Goal: Information Seeking & Learning: Check status

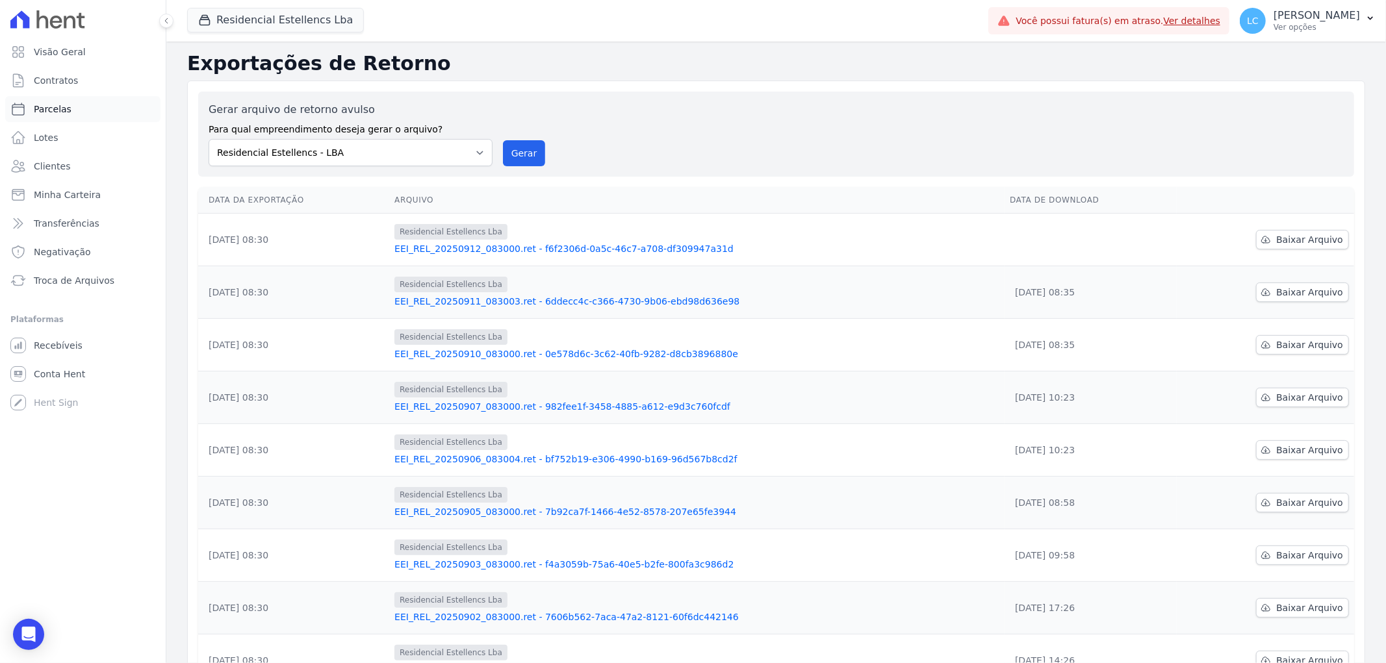
click at [97, 114] on link "Parcelas" at bounding box center [82, 109] width 155 height 26
select select
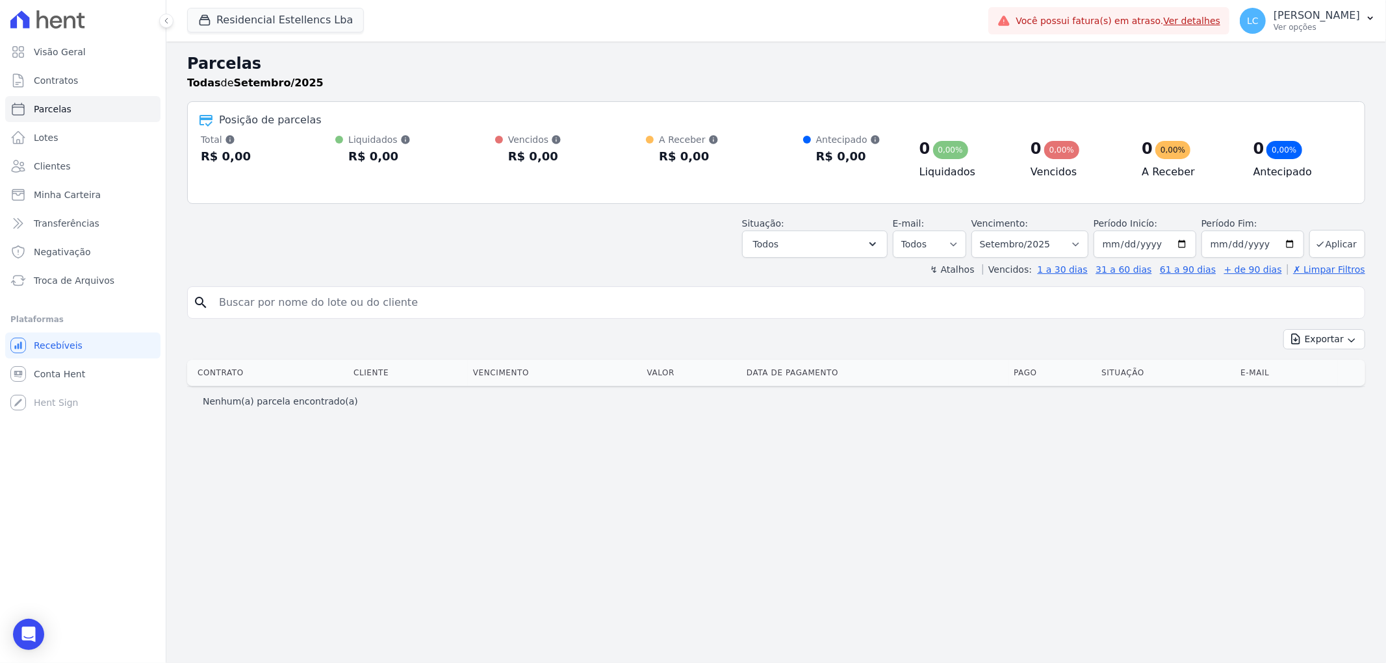
click at [444, 297] on input "search" at bounding box center [785, 303] width 1148 height 26
paste input "[PERSON_NAME] [PERSON_NAME]"
type input "[PERSON_NAME] [PERSON_NAME]"
click at [1087, 246] on select "Filtrar por período ──────── Todos os meses Março/2018 Abril/2018 Maio/2018 Jun…" at bounding box center [1029, 244] width 117 height 27
select select "all"
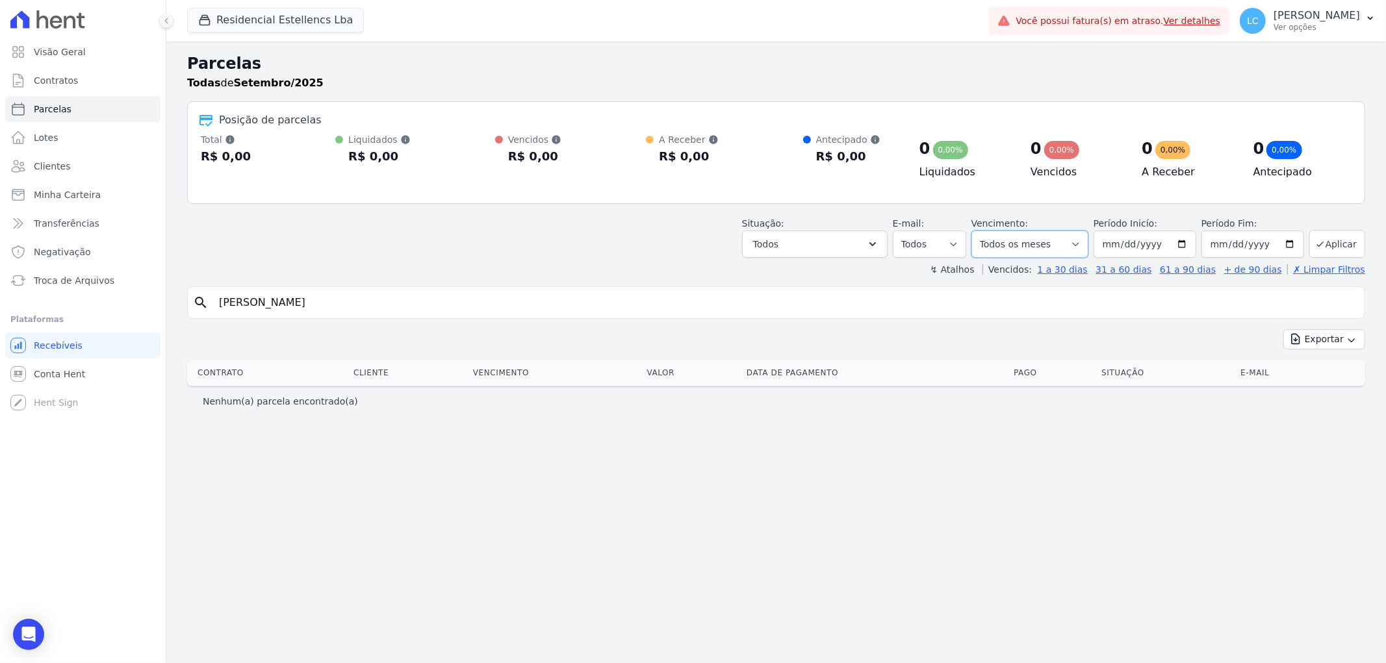
click at [990, 231] on select "Filtrar por período ──────── Todos os meses Março/2018 Abril/2018 Maio/2018 Jun…" at bounding box center [1029, 244] width 117 height 27
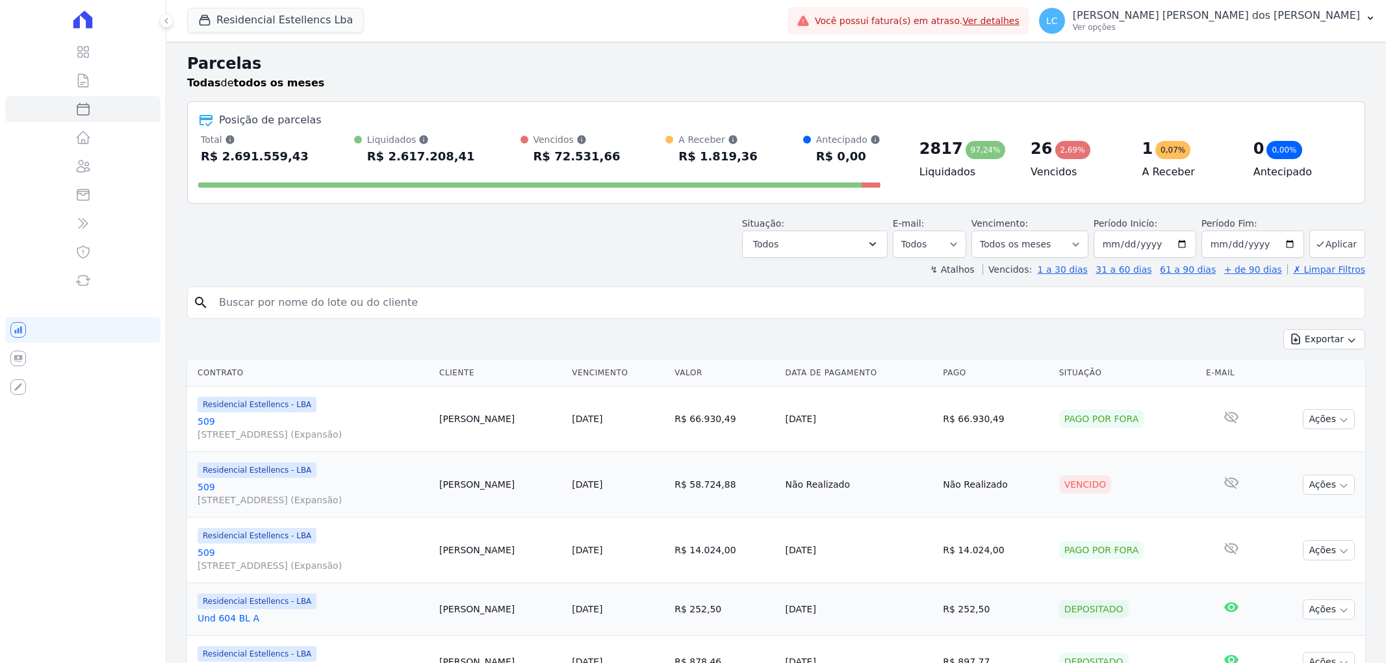
select select
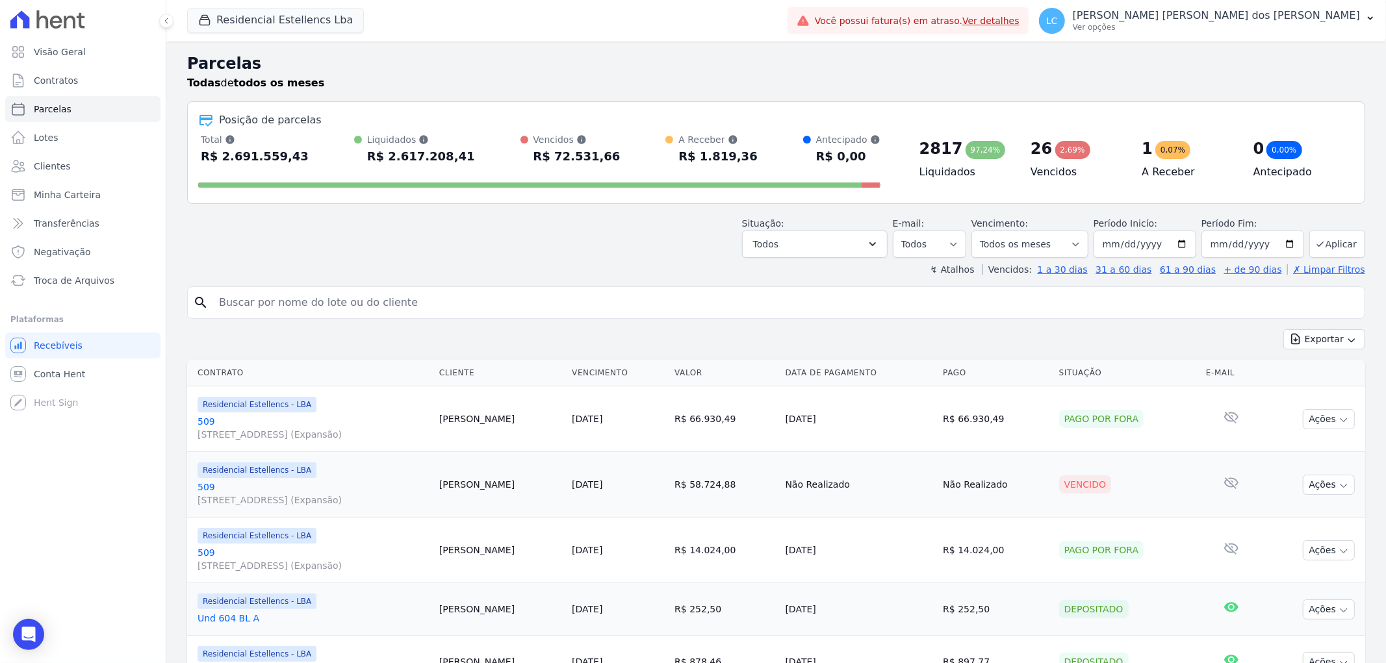
click at [326, 298] on input "search" at bounding box center [785, 303] width 1148 height 26
paste input "[PERSON_NAME] [PERSON_NAME]"
type input "[PERSON_NAME] [PERSON_NAME]"
select select
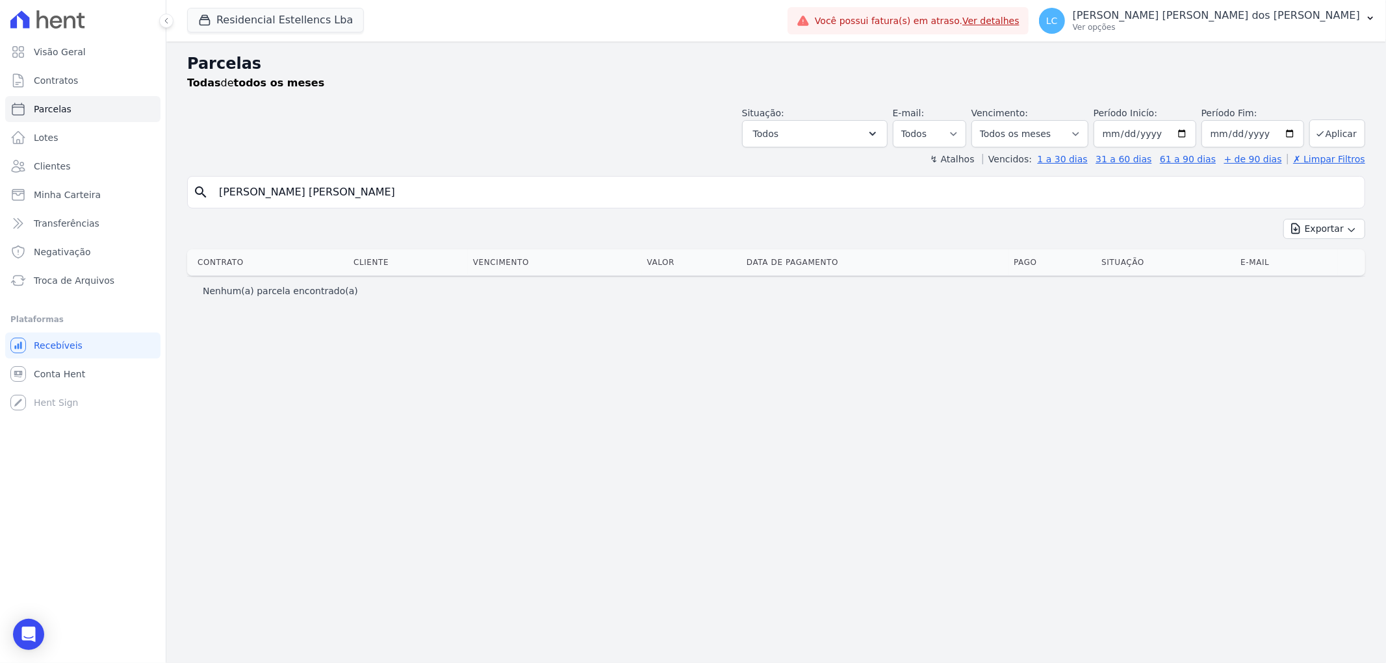
drag, startPoint x: 392, startPoint y: 191, endPoint x: 281, endPoint y: 194, distance: 111.8
click at [281, 194] on input "[PERSON_NAME] [PERSON_NAME]" at bounding box center [785, 192] width 1148 height 26
type input "[PERSON_NAME]"
select select
drag, startPoint x: 303, startPoint y: 193, endPoint x: 243, endPoint y: 195, distance: 59.8
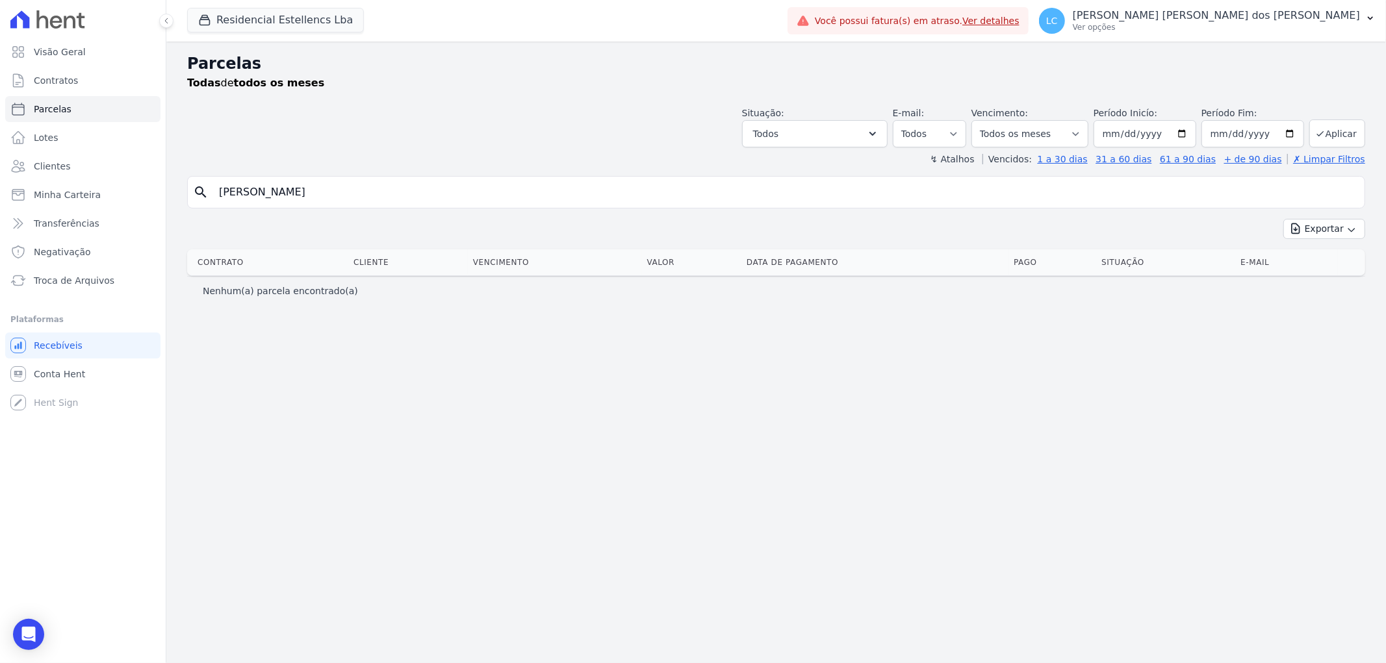
click at [243, 195] on input "[PERSON_NAME]" at bounding box center [785, 192] width 1148 height 26
type input "[PERSON_NAME]"
select select
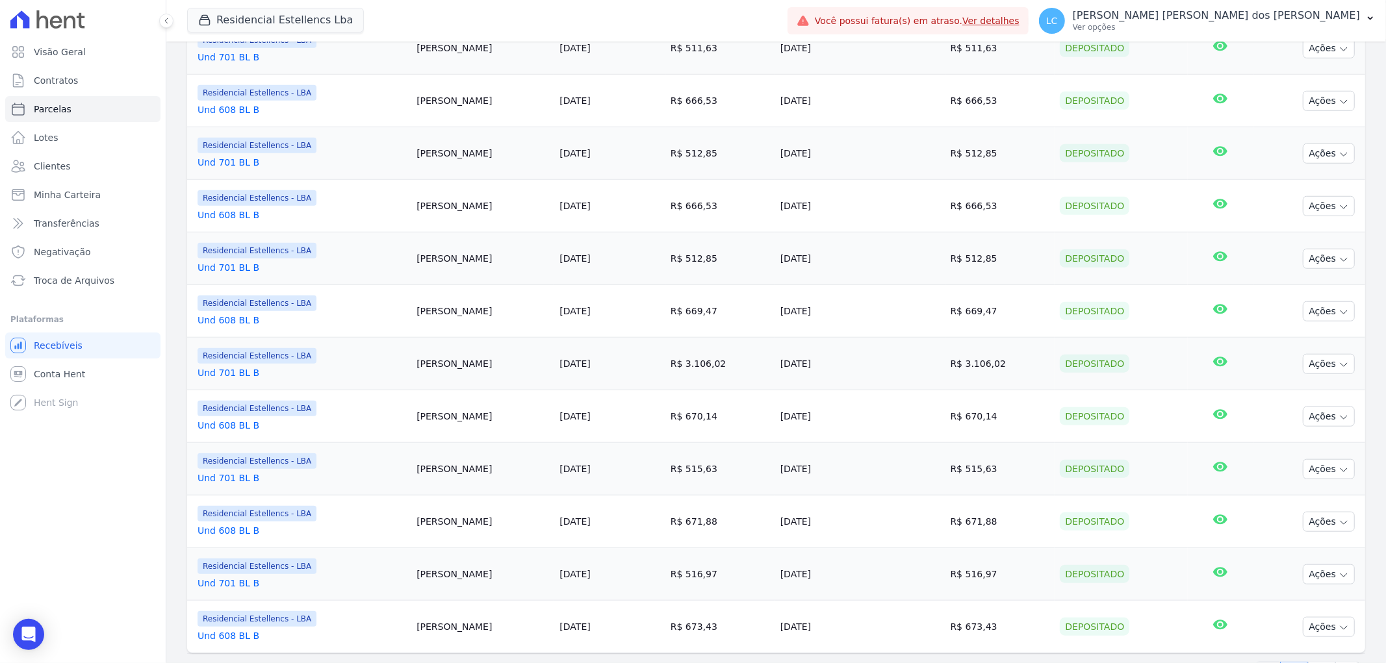
scroll to position [986, 0]
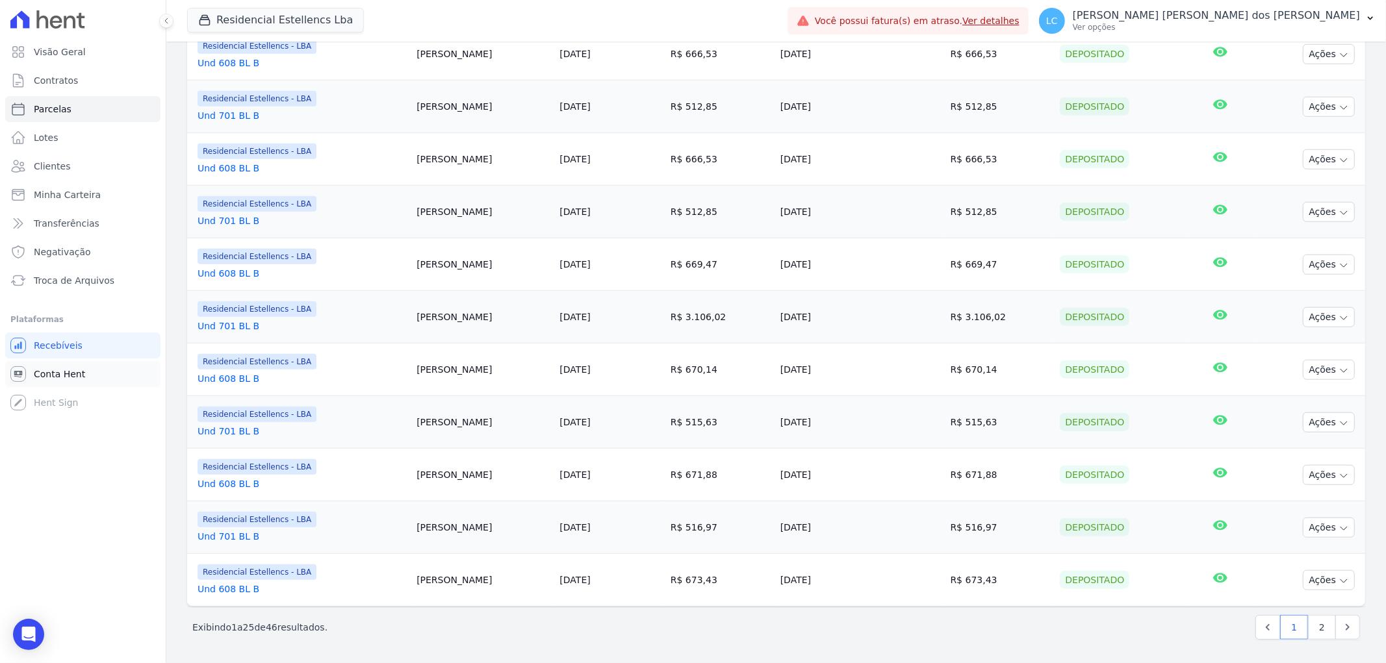
click at [73, 373] on span "Conta Hent" at bounding box center [59, 374] width 51 height 13
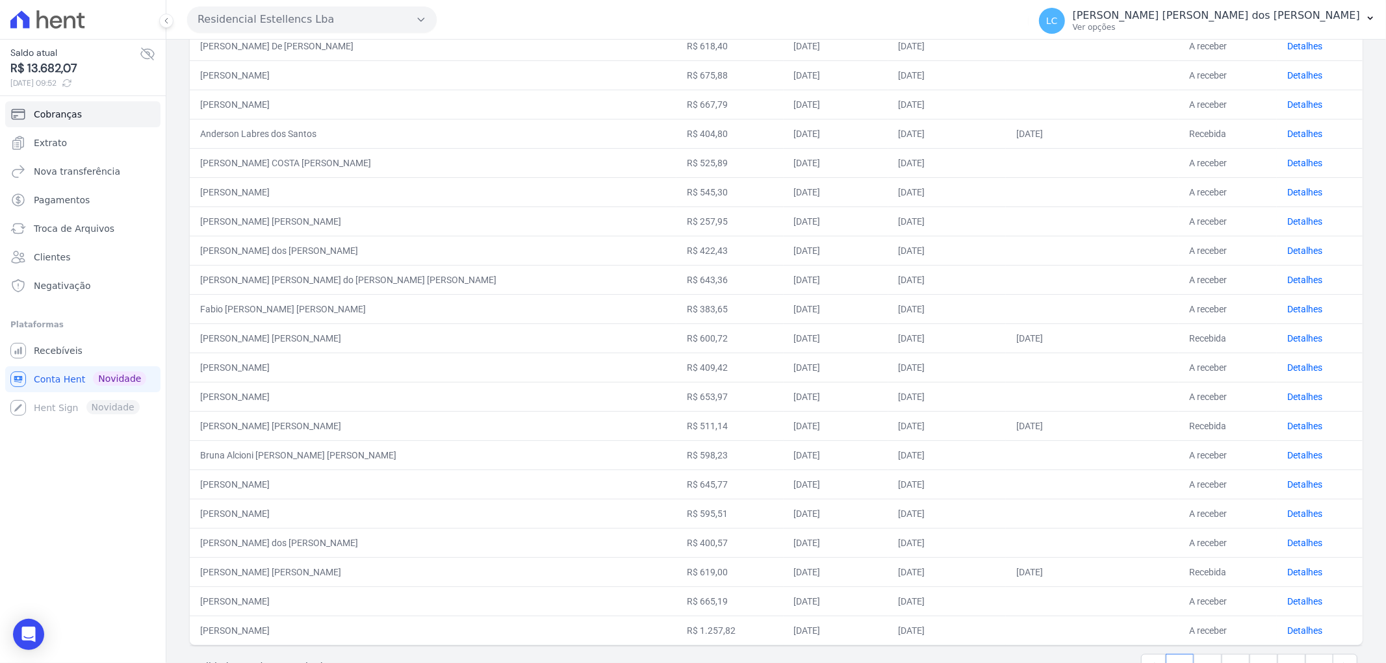
scroll to position [331, 0]
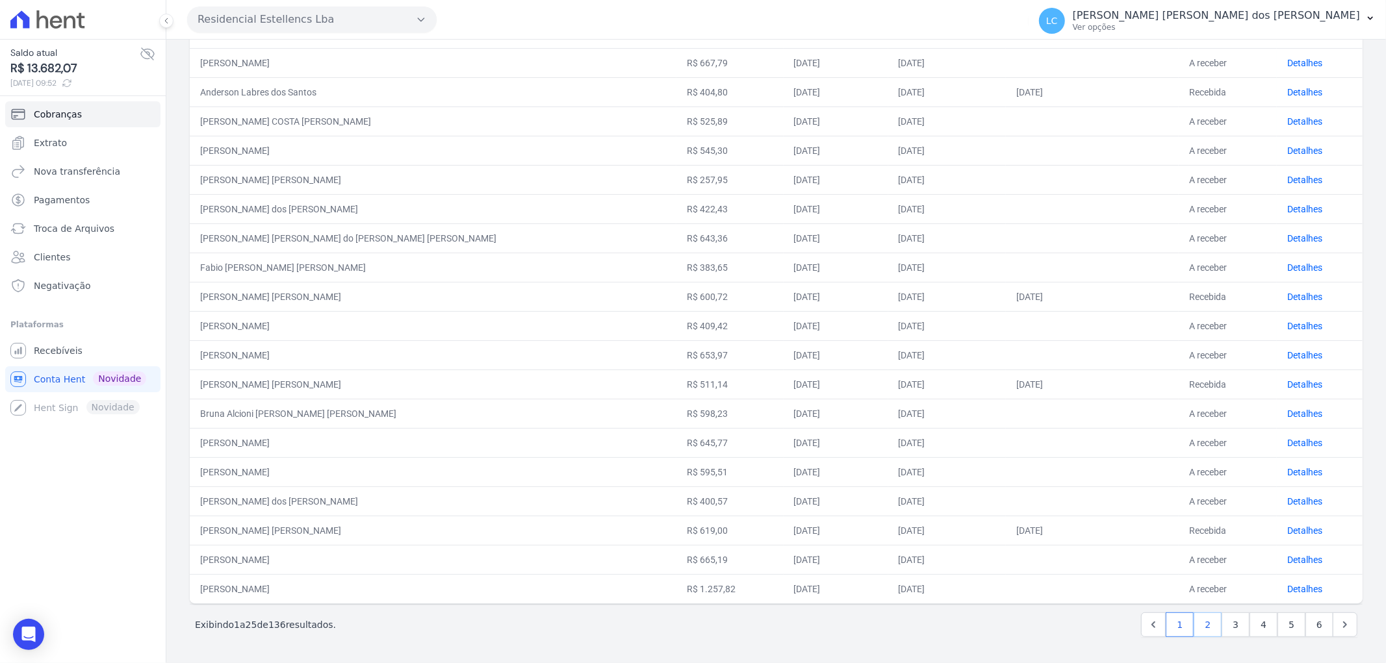
click at [1199, 624] on link "2" at bounding box center [1207, 625] width 28 height 25
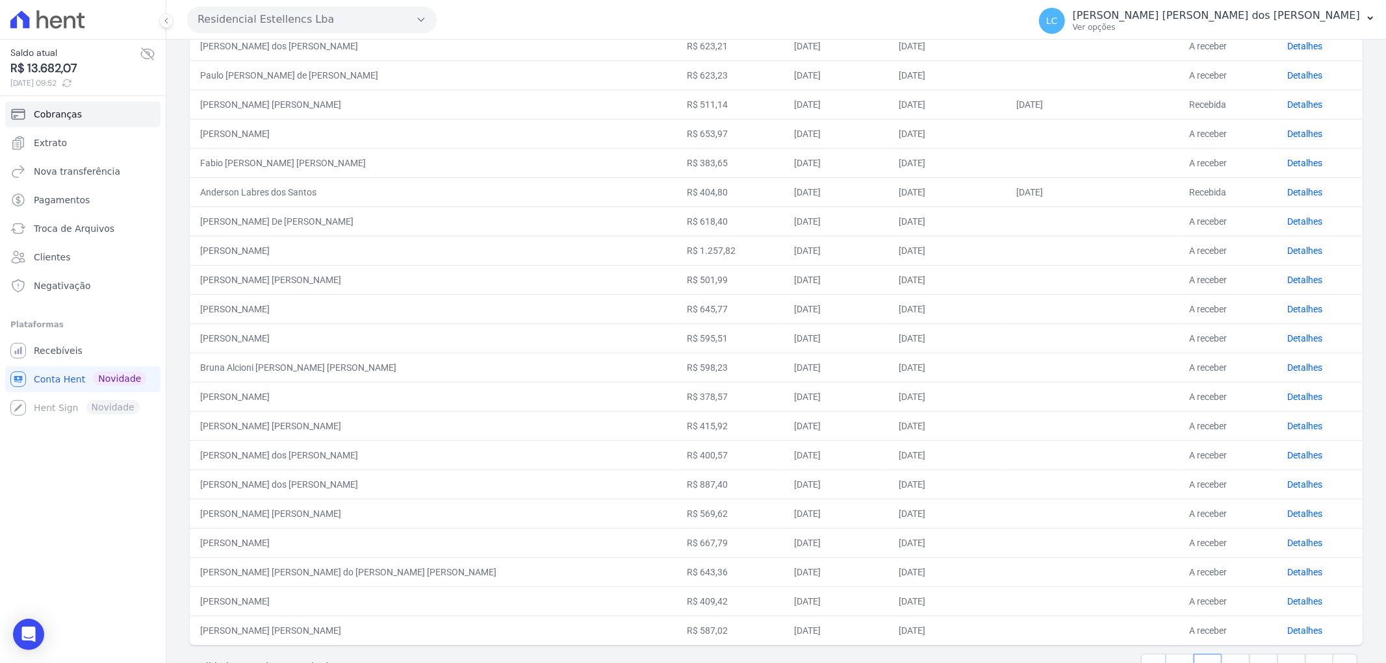
scroll to position [331, 0]
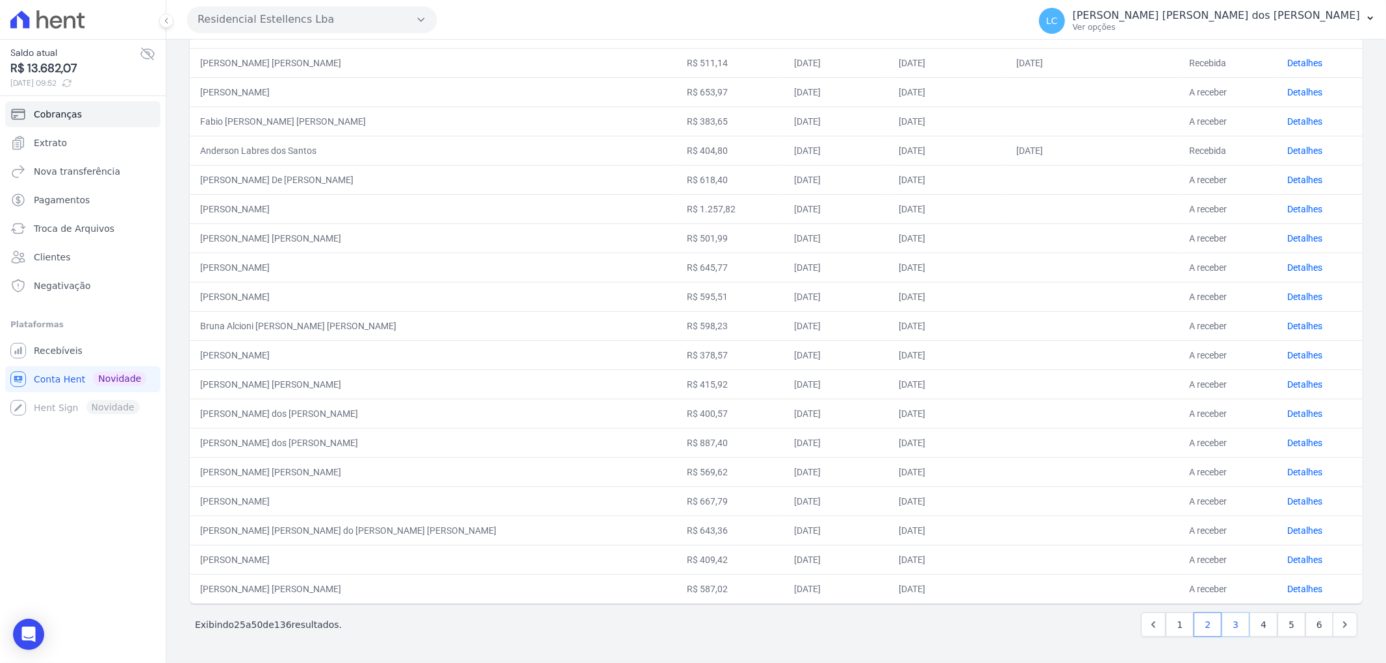
click at [1225, 622] on link "3" at bounding box center [1235, 625] width 28 height 25
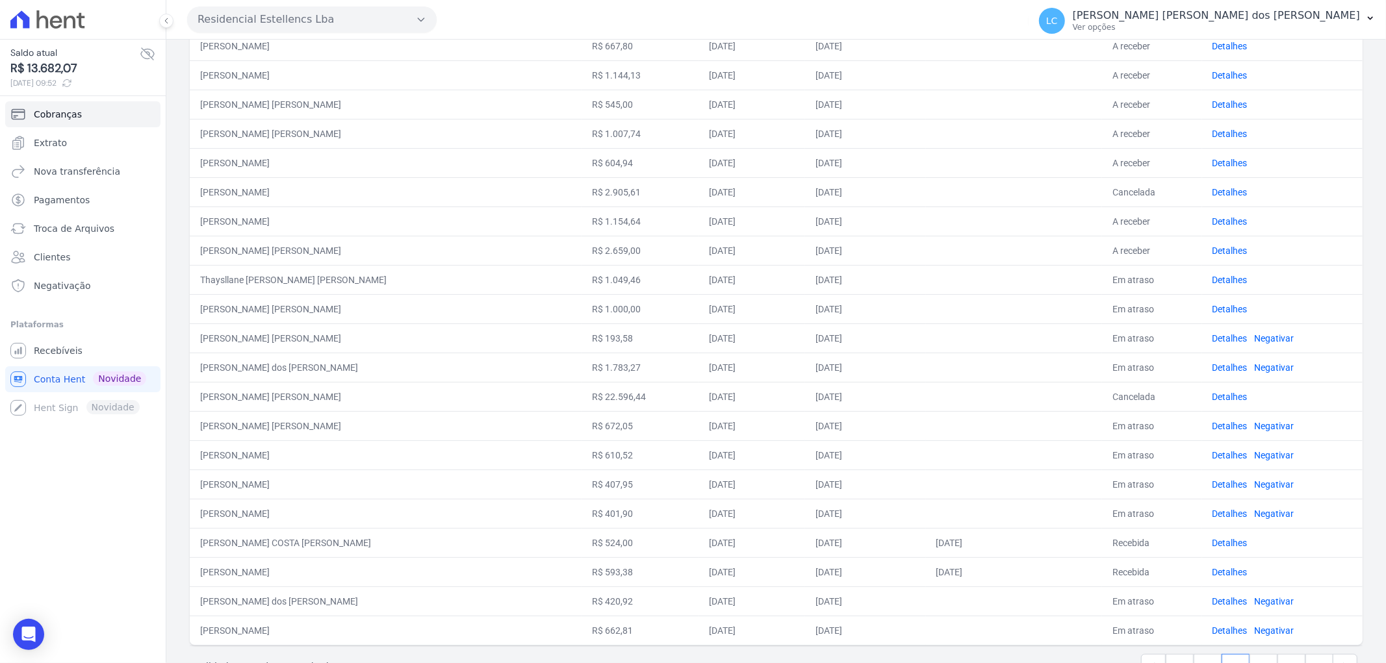
scroll to position [331, 0]
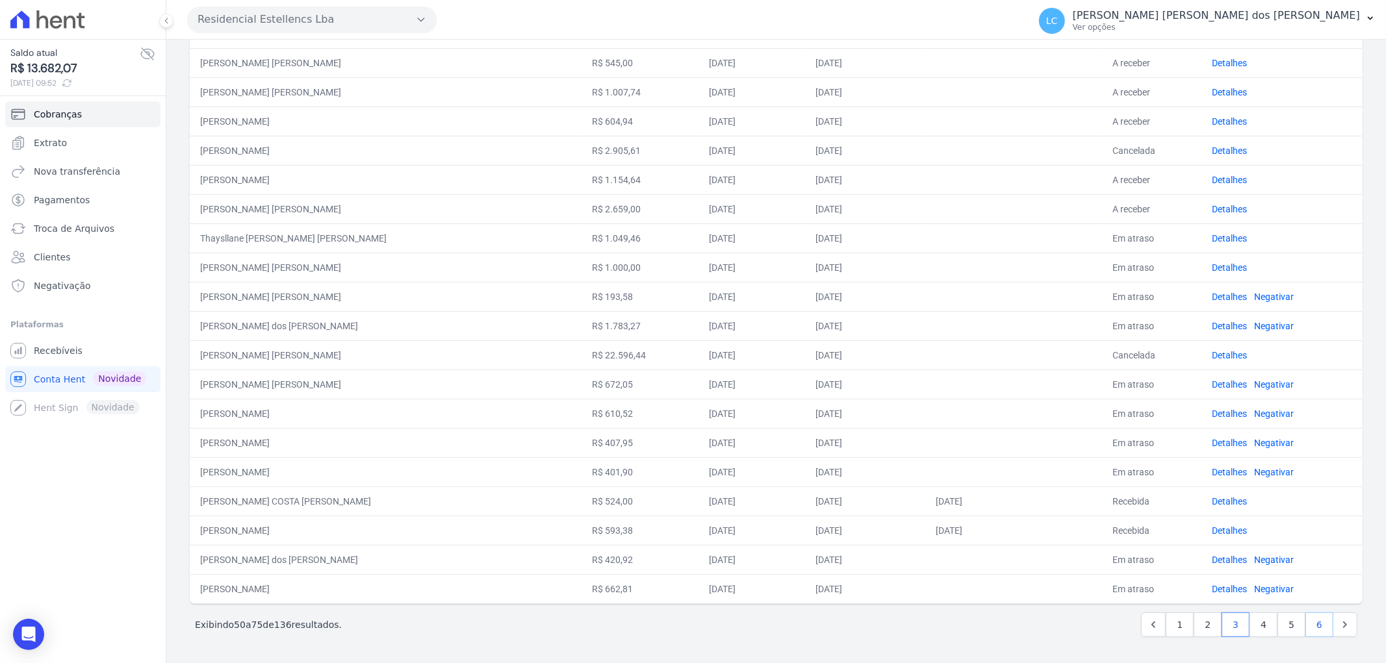
click at [1311, 624] on link "6" at bounding box center [1319, 625] width 28 height 25
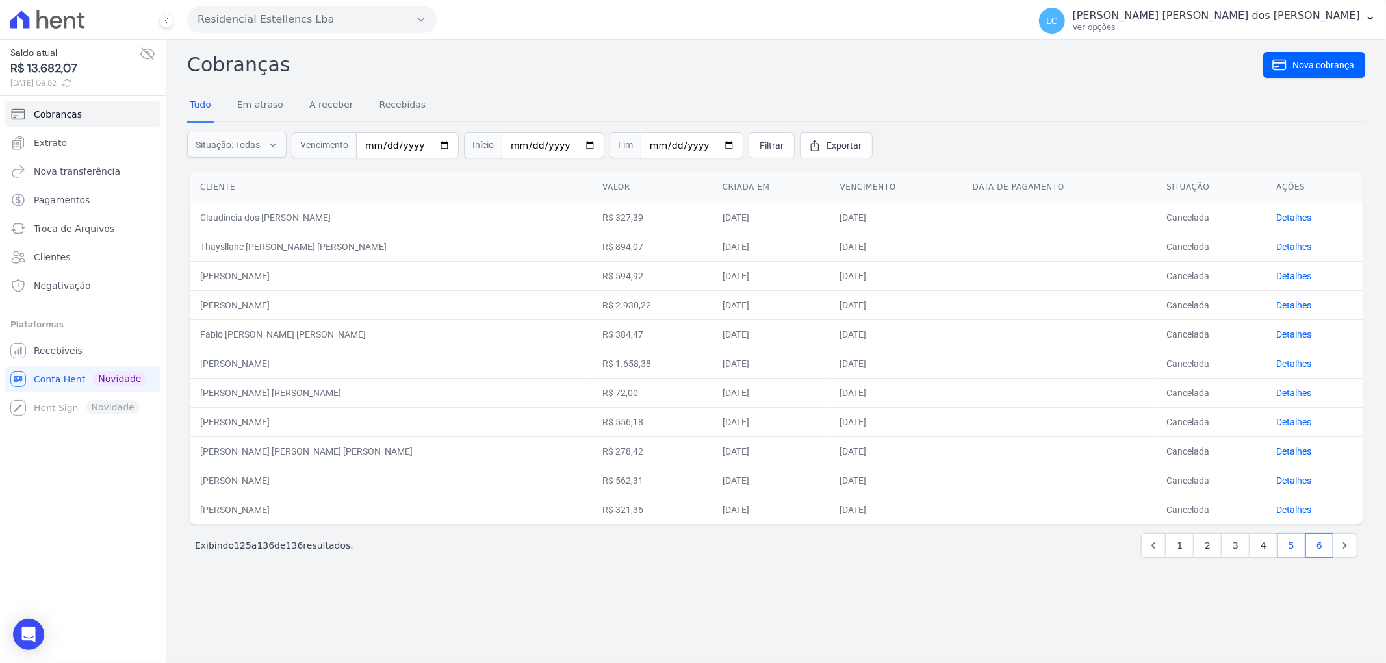
click at [1289, 542] on link "5" at bounding box center [1291, 545] width 28 height 25
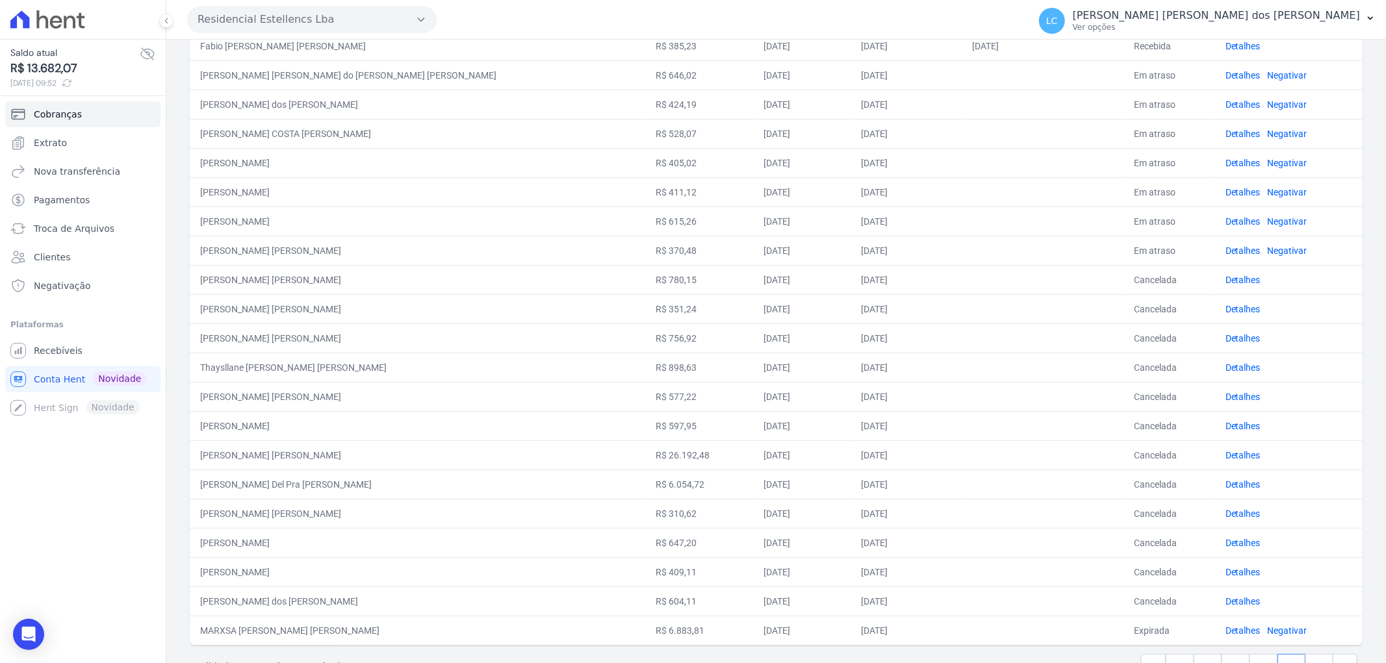
scroll to position [331, 0]
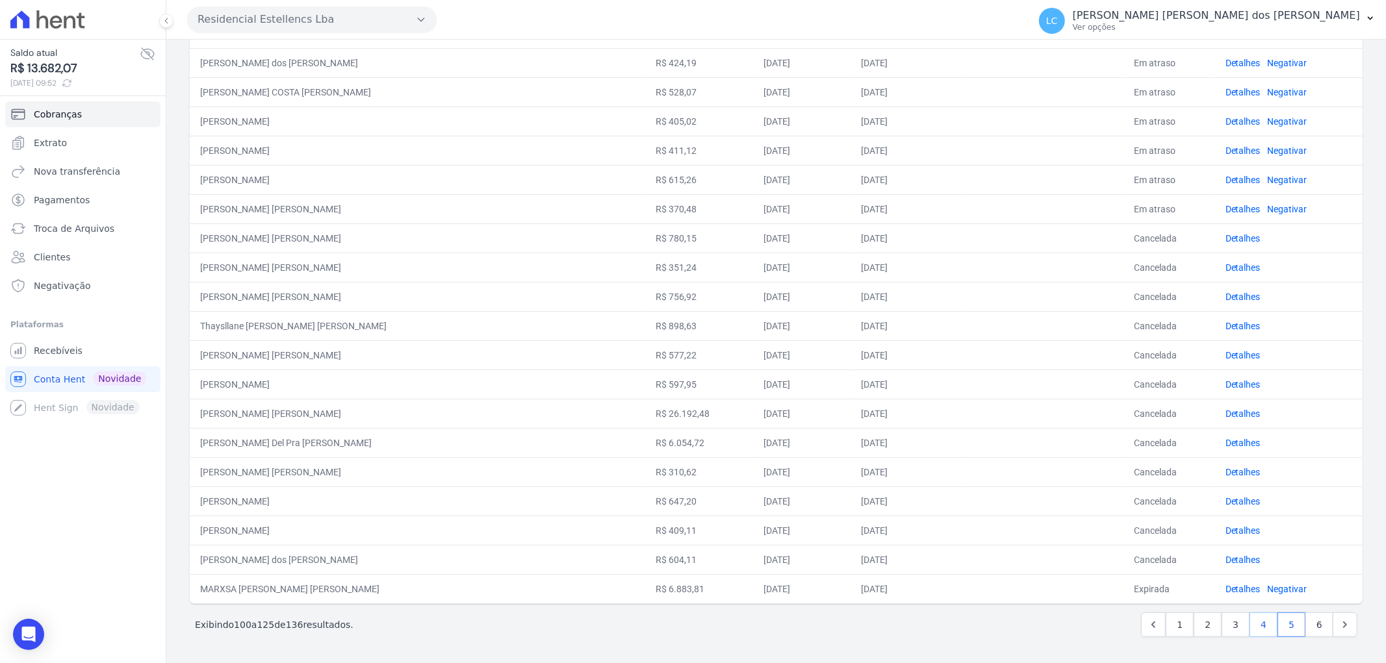
click at [1256, 619] on link "4" at bounding box center [1263, 625] width 28 height 25
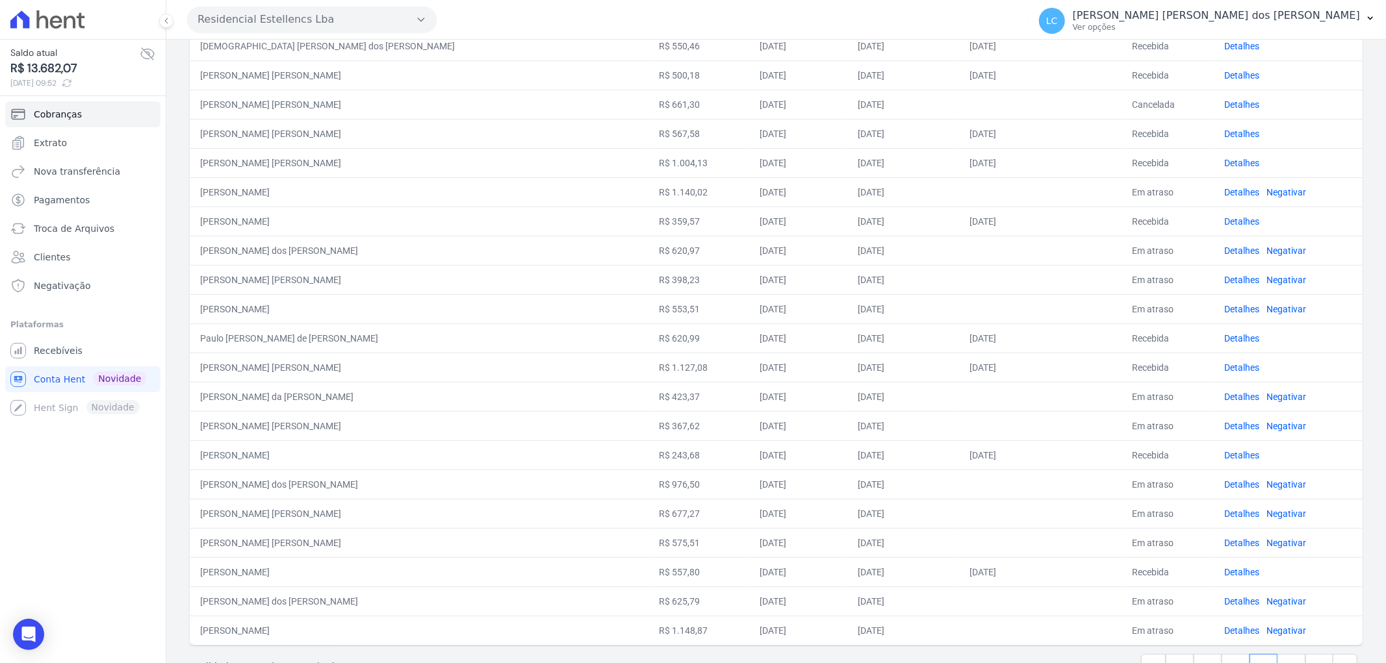
scroll to position [331, 0]
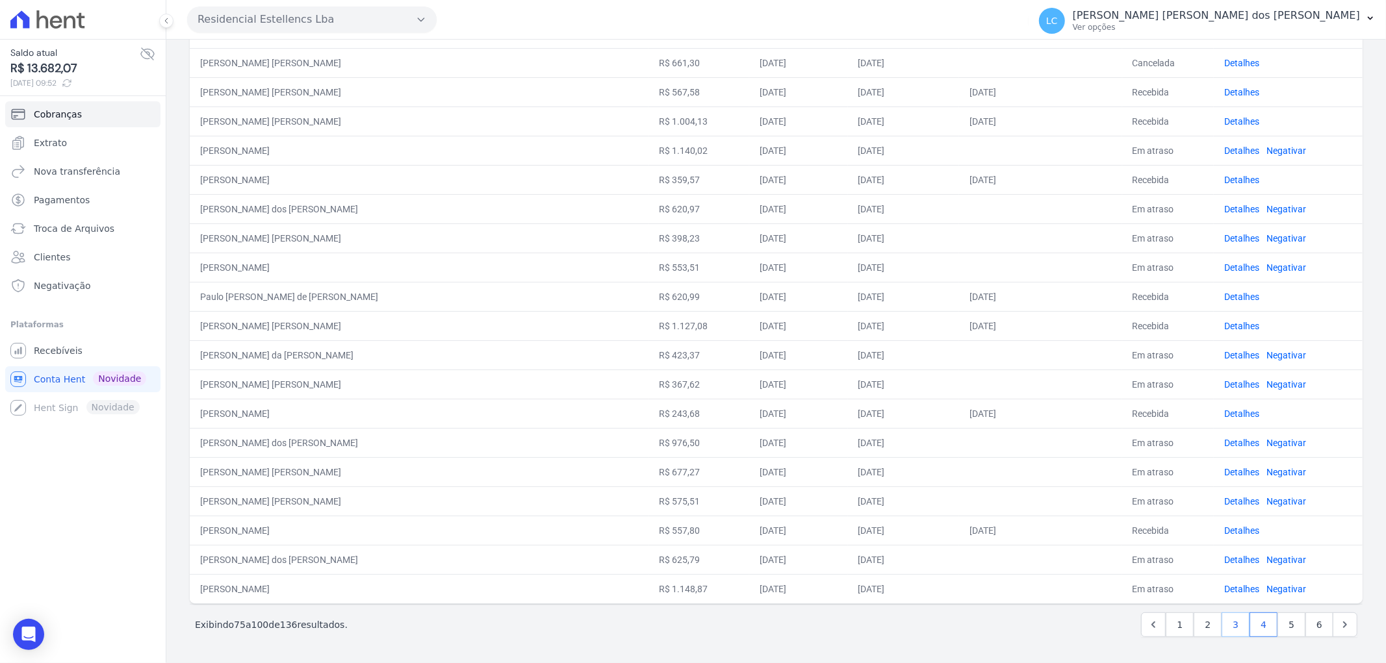
click at [1230, 622] on link "3" at bounding box center [1235, 625] width 28 height 25
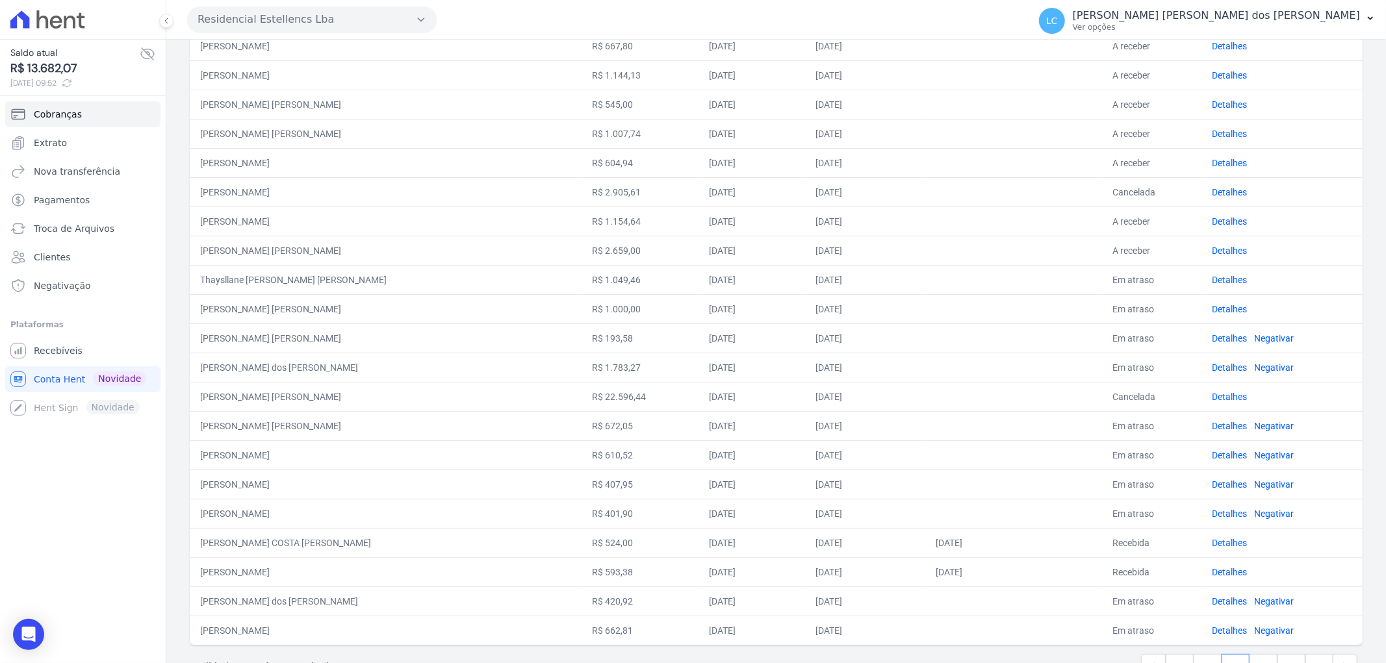
scroll to position [331, 0]
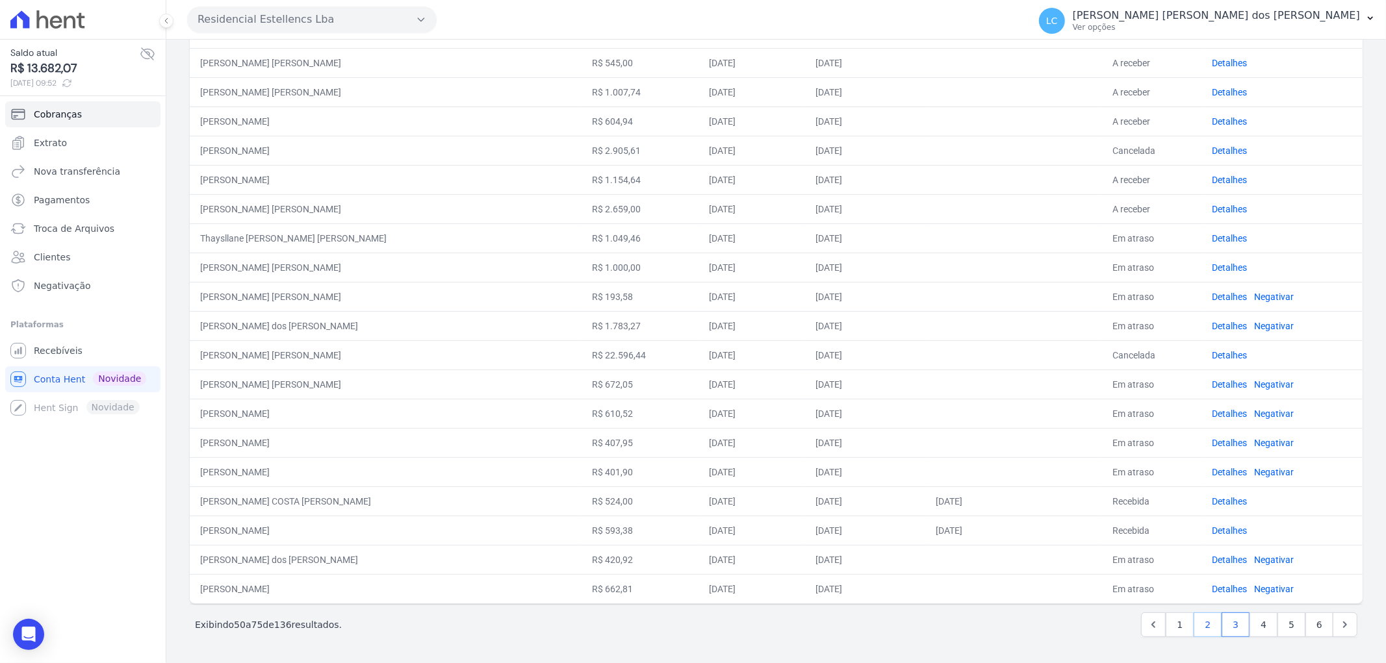
click at [1205, 628] on link "2" at bounding box center [1207, 625] width 28 height 25
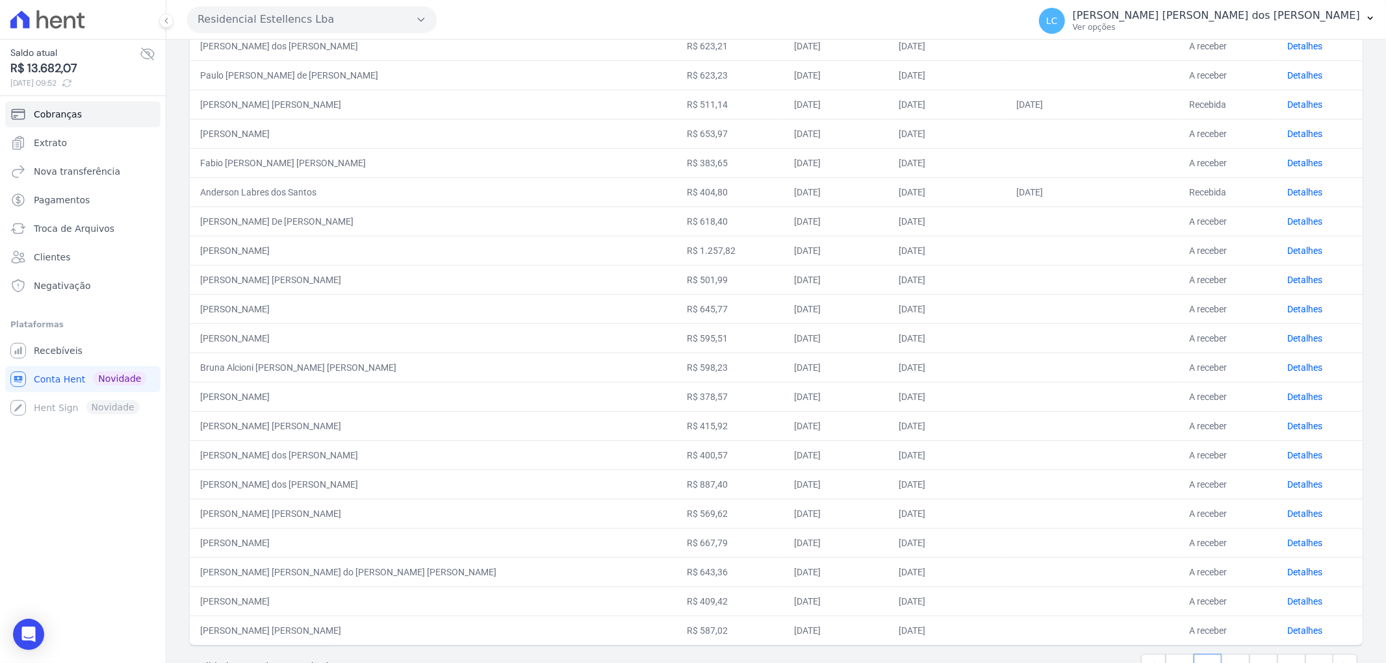
scroll to position [331, 0]
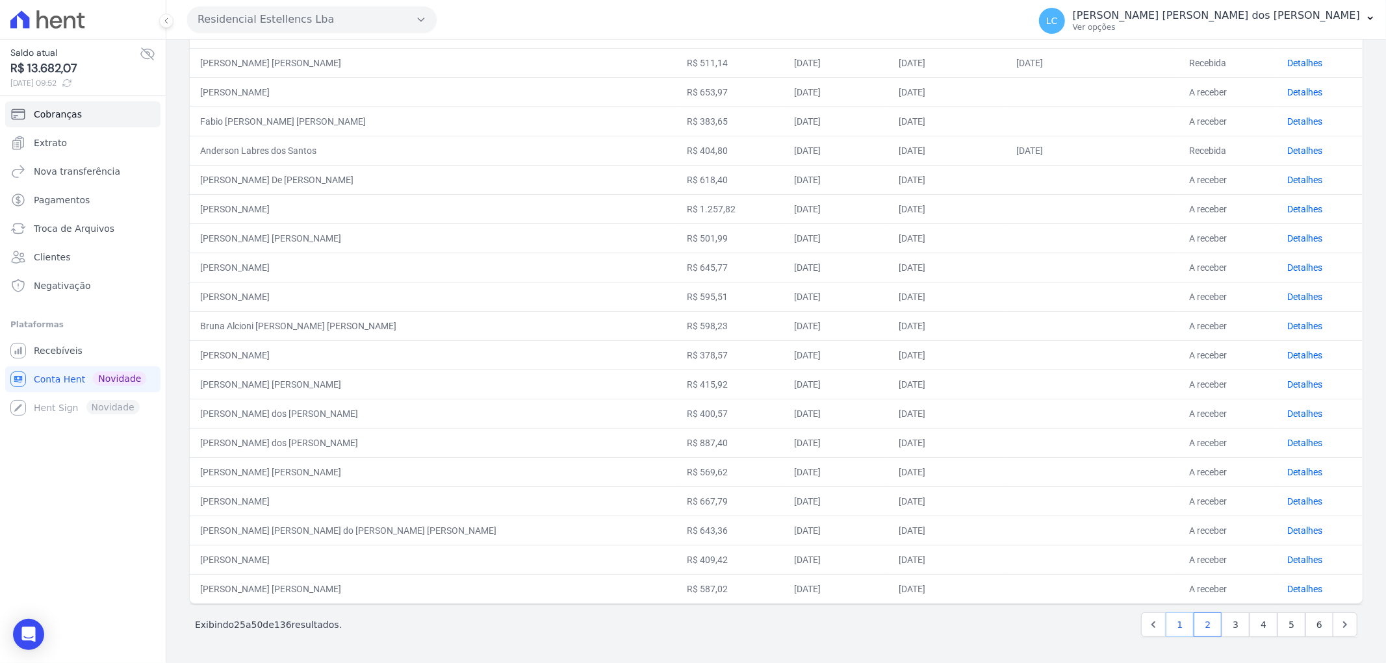
click at [1165, 628] on link "1" at bounding box center [1179, 625] width 28 height 25
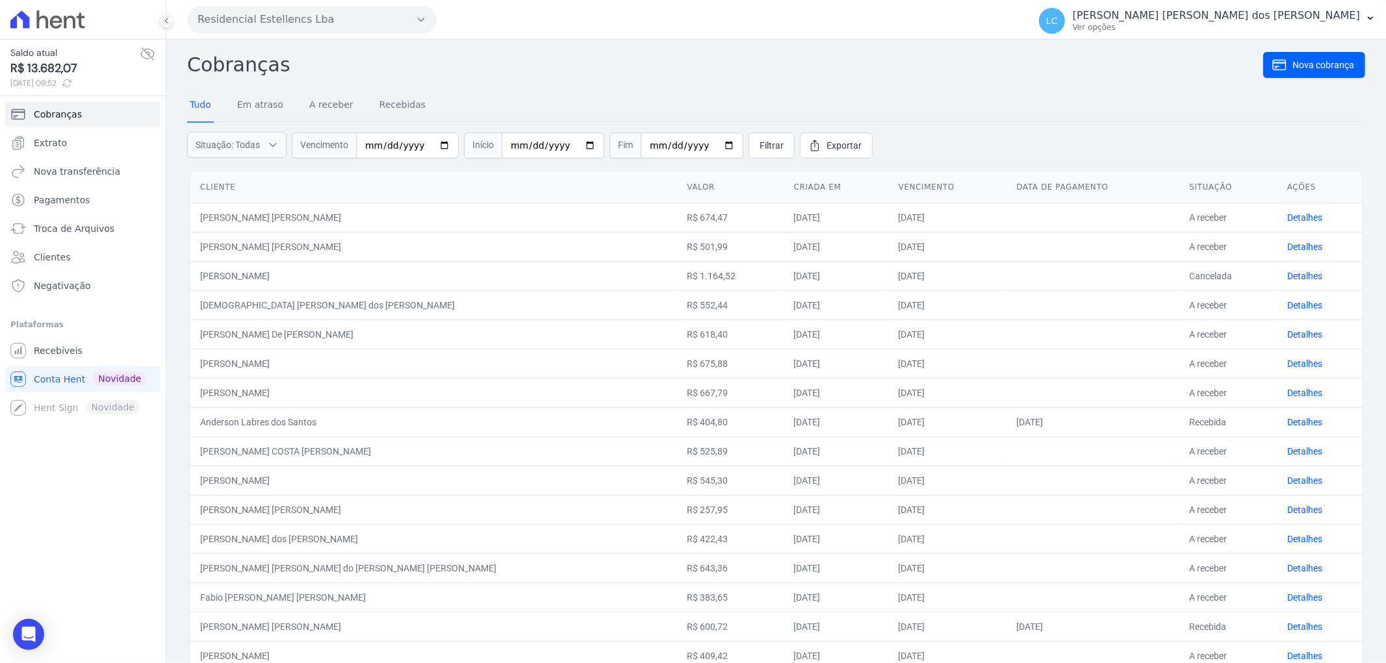
scroll to position [331, 0]
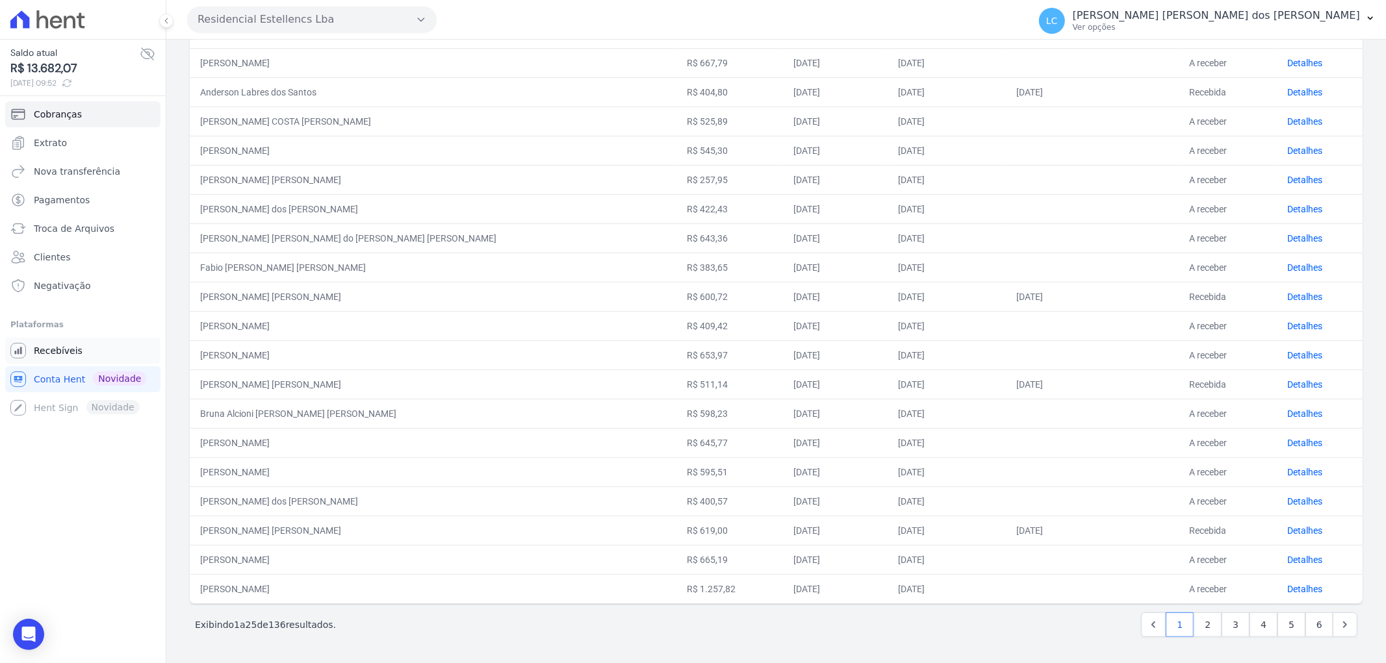
click at [78, 346] on link "Recebíveis" at bounding box center [82, 351] width 155 height 26
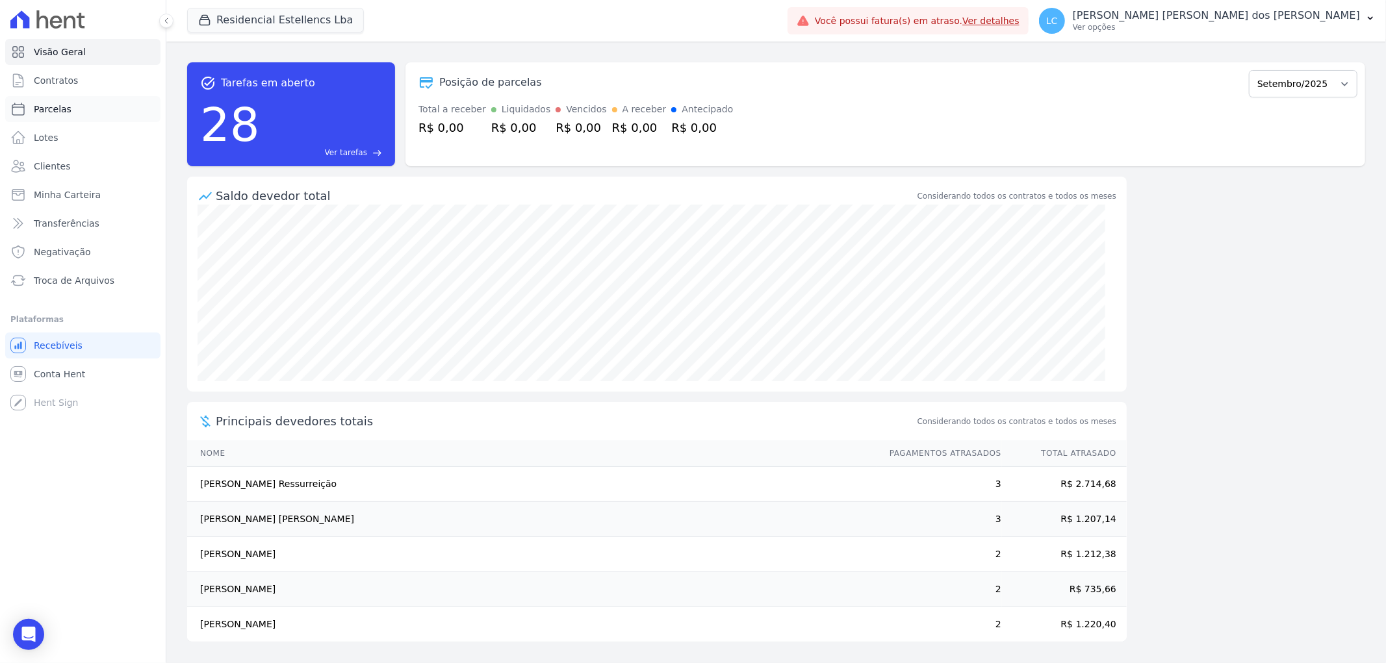
click at [70, 109] on link "Parcelas" at bounding box center [82, 109] width 155 height 26
select select
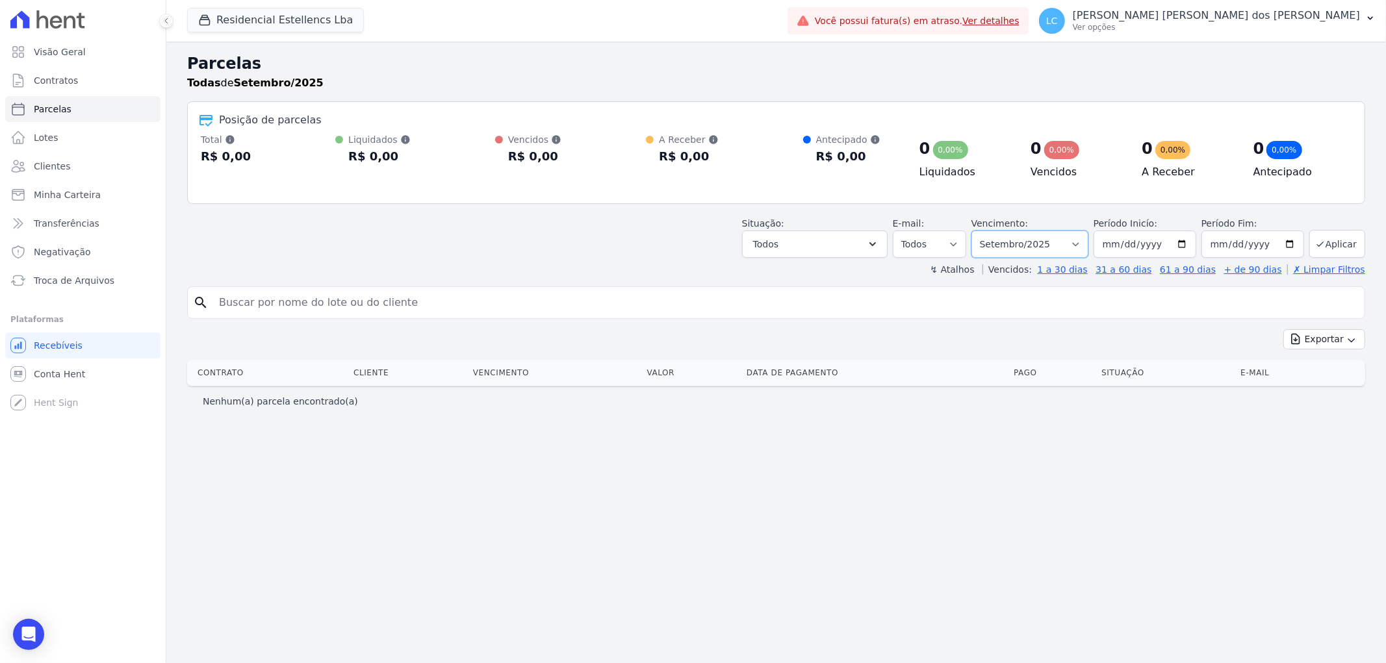
click at [1088, 244] on select "Filtrar por período ──────── Todos os meses Março/2018 Abril/2018 Maio/2018 Jun…" at bounding box center [1029, 244] width 117 height 27
select select "all"
click at [990, 231] on select "Filtrar por período ──────── Todos os meses Março/2018 Abril/2018 Maio/2018 Jun…" at bounding box center [1029, 244] width 117 height 27
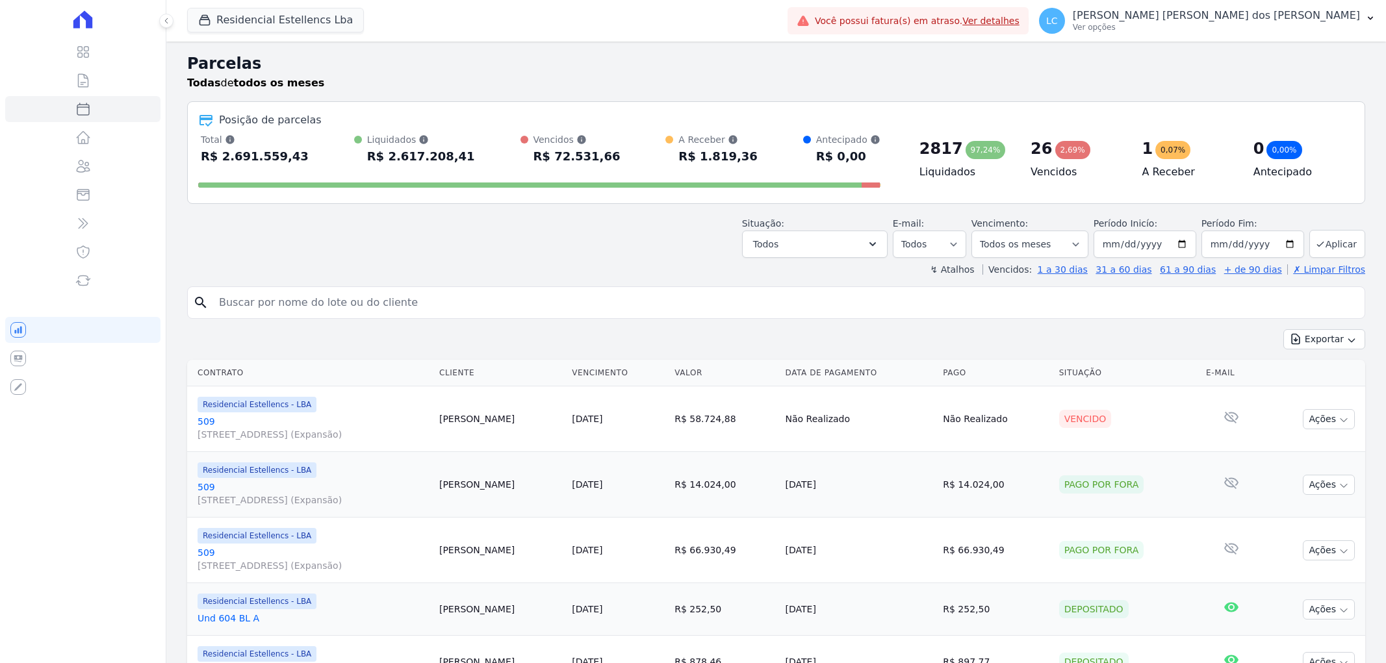
select select
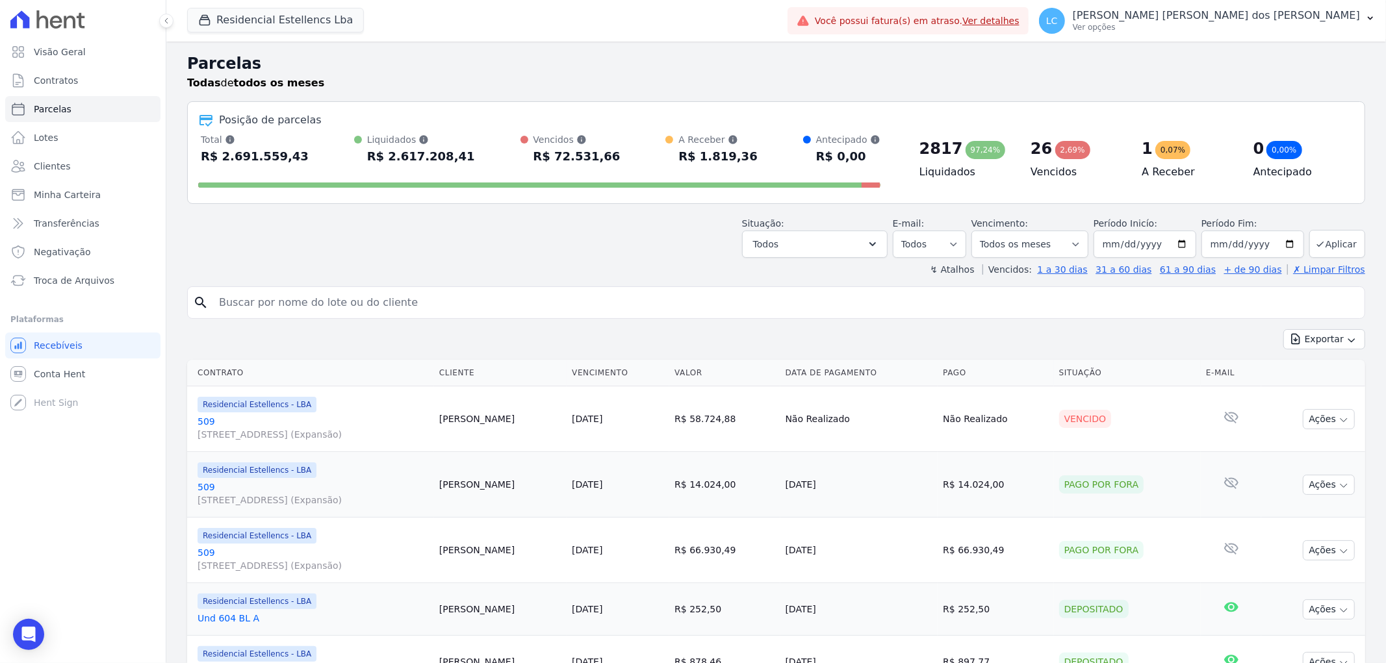
click at [328, 301] on input "search" at bounding box center [785, 303] width 1148 height 26
paste input "[PERSON_NAME] [PERSON_NAME]"
type input "[PERSON_NAME] [PERSON_NAME]"
select select
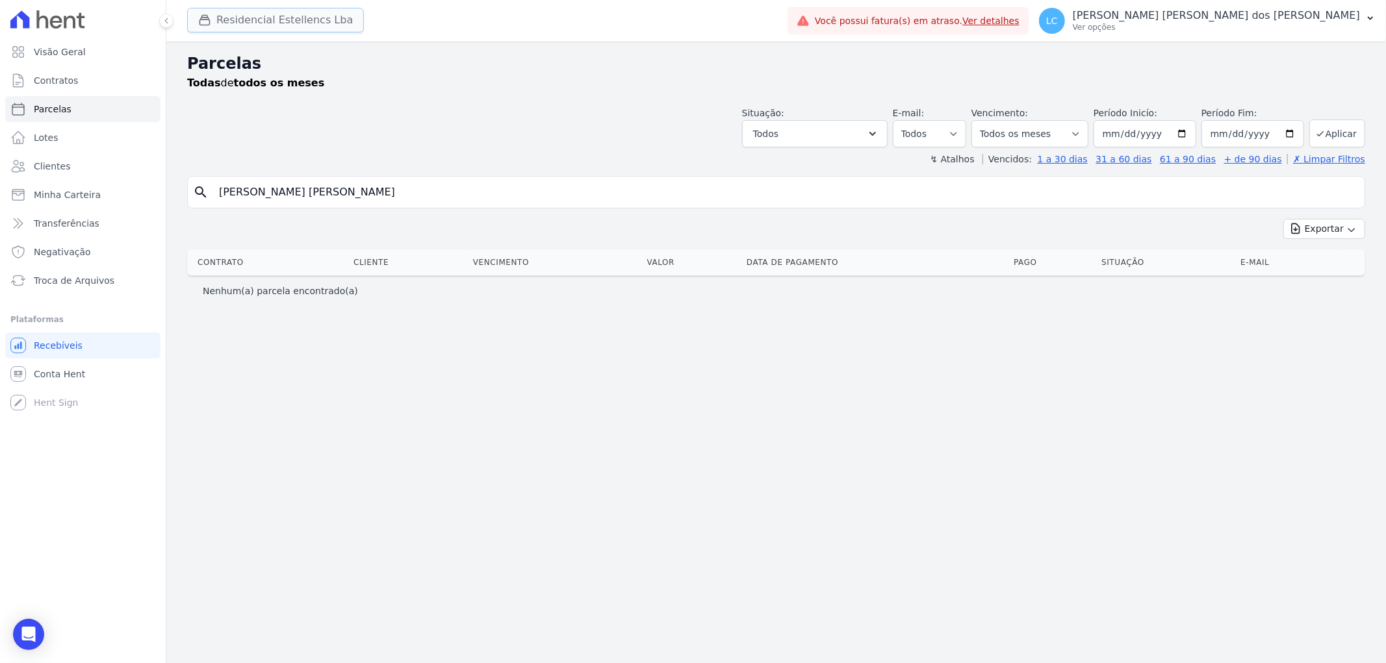
click at [258, 18] on button "Residencial Estellencs Lba" at bounding box center [275, 20] width 177 height 25
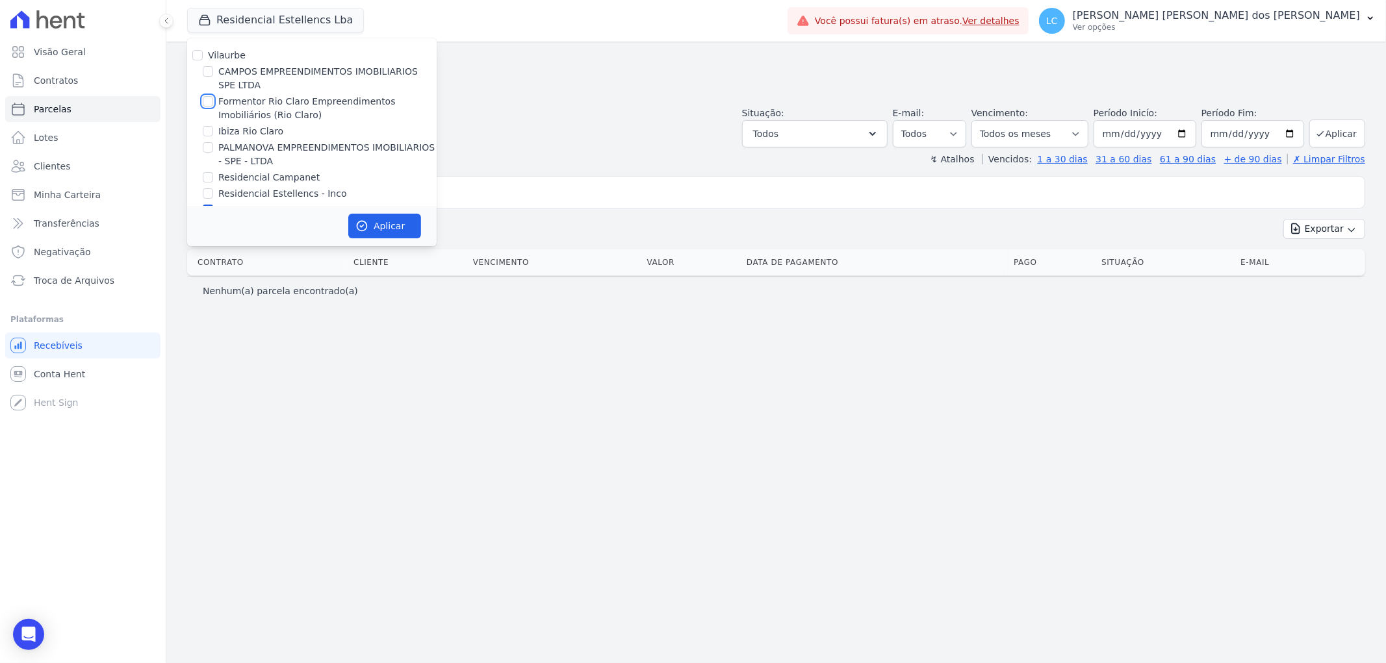
click at [209, 101] on input "Formentor Rio Claro Empreendimentos Imobiliários (Rio Claro)" at bounding box center [208, 101] width 10 height 10
checkbox input "true"
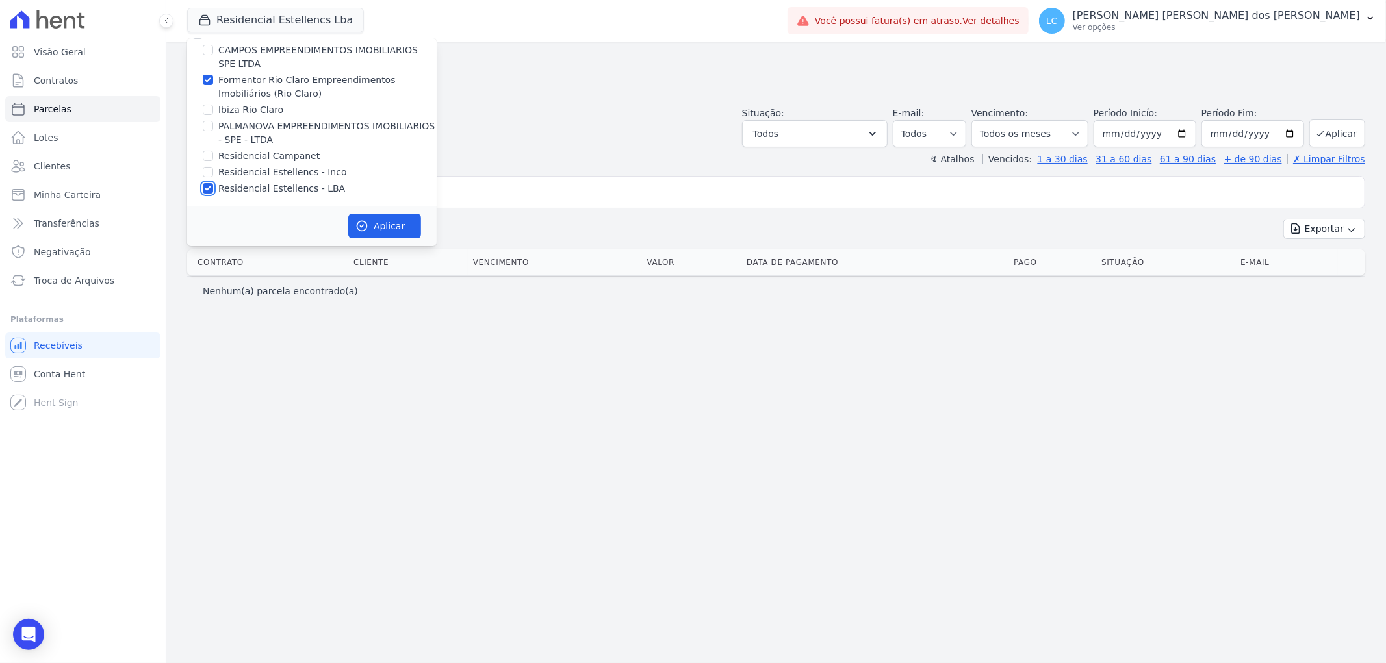
click at [206, 185] on input "Residencial Estellencs - LBA" at bounding box center [208, 188] width 10 height 10
checkbox input "false"
click at [369, 223] on button "Aplicar" at bounding box center [384, 226] width 73 height 25
select select
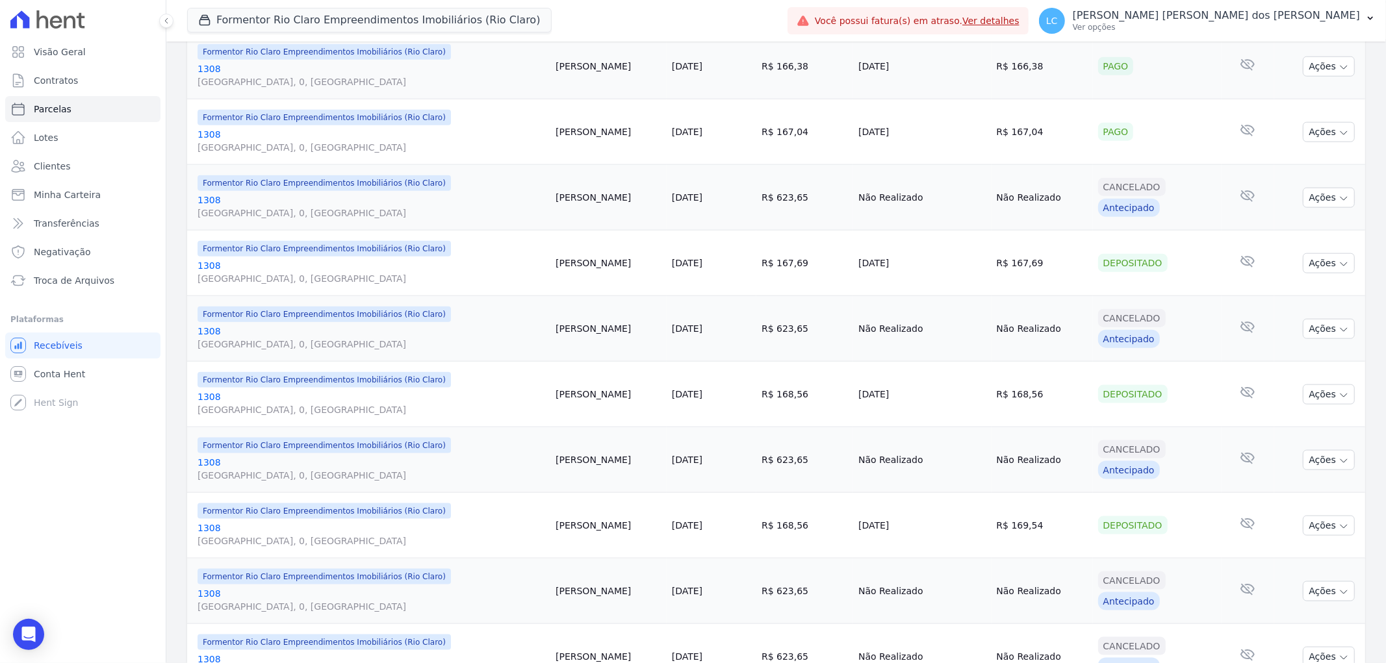
scroll to position [1299, 0]
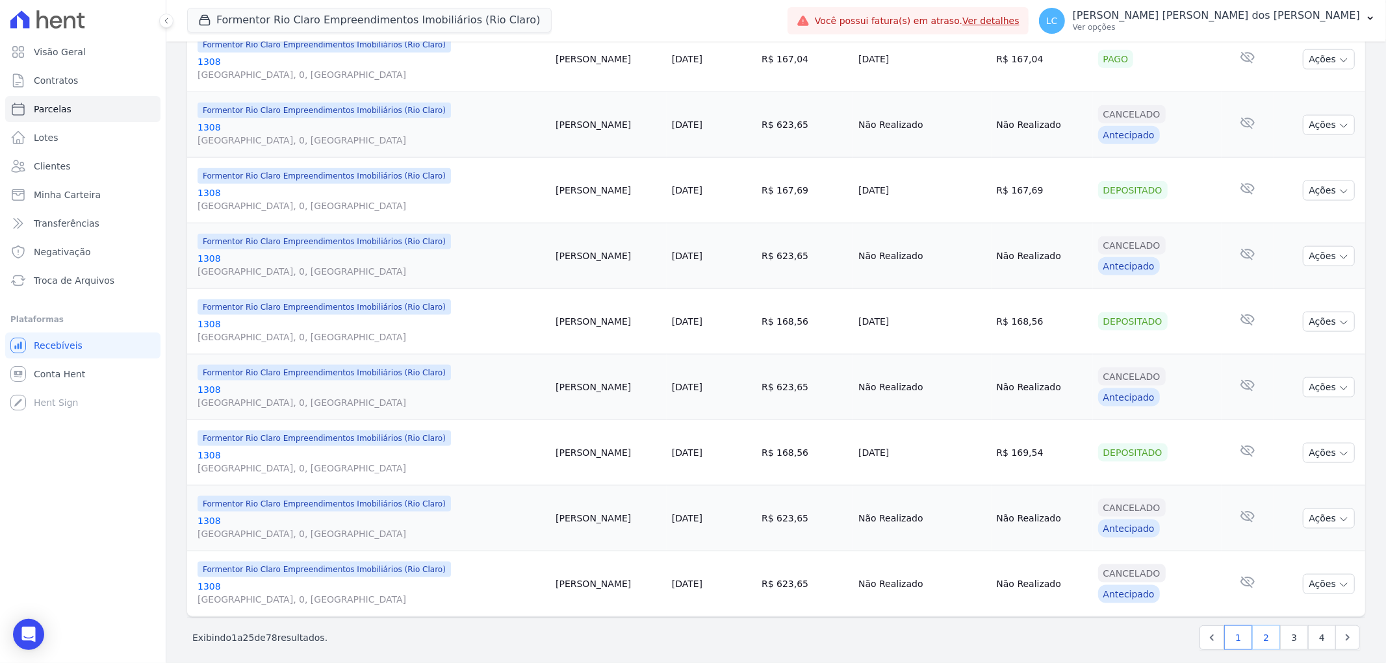
click at [1254, 642] on link "2" at bounding box center [1266, 638] width 28 height 25
select select
